Goal: Task Accomplishment & Management: Manage account settings

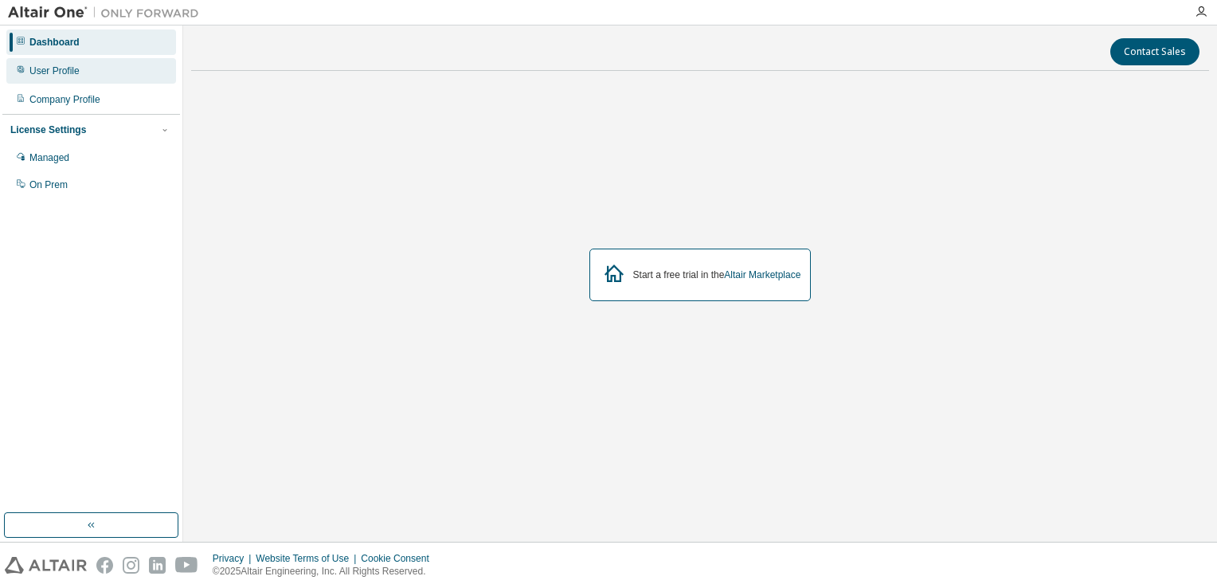
click at [99, 74] on div "User Profile" at bounding box center [91, 70] width 170 height 25
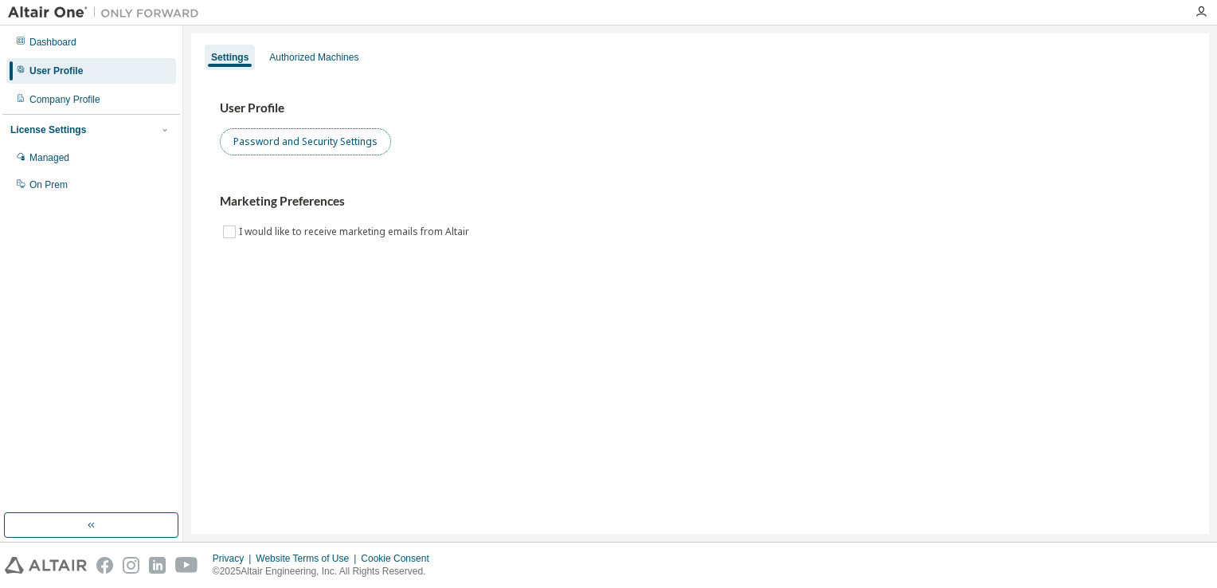
click at [311, 142] on button "Password and Security Settings" at bounding box center [305, 141] width 171 height 27
